Goal: Find specific page/section: Find specific page/section

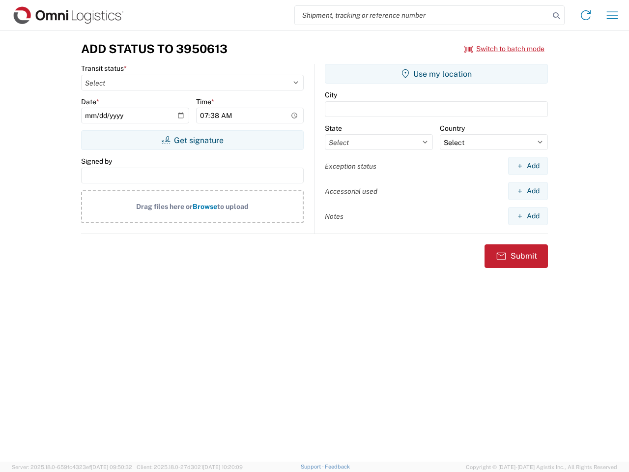
click at [422, 15] on input "search" at bounding box center [422, 15] width 254 height 19
click at [556, 16] on icon at bounding box center [556, 16] width 14 height 14
click at [586, 15] on icon at bounding box center [586, 15] width 16 height 16
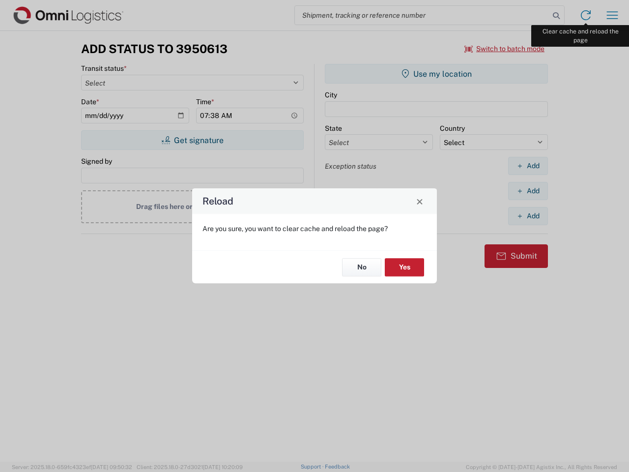
click at [612, 15] on div "Reload Are you sure, you want to clear cache and reload the page? No Yes" at bounding box center [314, 236] width 629 height 472
click at [504, 49] on div "Reload Are you sure, you want to clear cache and reload the page? No Yes" at bounding box center [314, 236] width 629 height 472
click at [192, 140] on div "Reload Are you sure, you want to clear cache and reload the page? No Yes" at bounding box center [314, 236] width 629 height 472
click at [436, 74] on div "Reload Are you sure, you want to clear cache and reload the page? No Yes" at bounding box center [314, 236] width 629 height 472
click at [528, 166] on div "Reload Are you sure, you want to clear cache and reload the page? No Yes" at bounding box center [314, 236] width 629 height 472
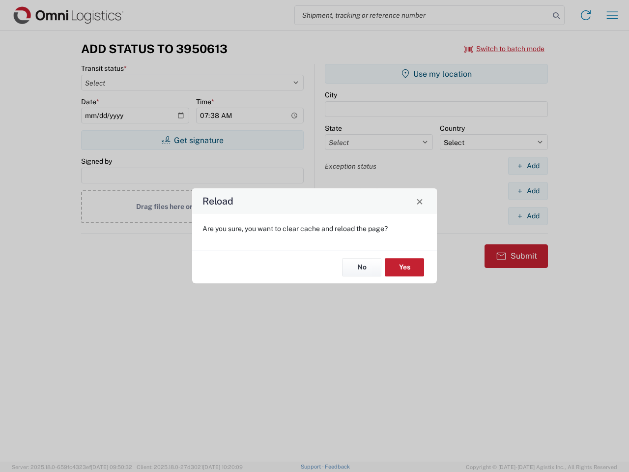
click at [528, 191] on div "Reload Are you sure, you want to clear cache and reload the page? No Yes" at bounding box center [314, 236] width 629 height 472
click at [528, 216] on div "Reload Are you sure, you want to clear cache and reload the page? No Yes" at bounding box center [314, 236] width 629 height 472
